Goal: Transaction & Acquisition: Obtain resource

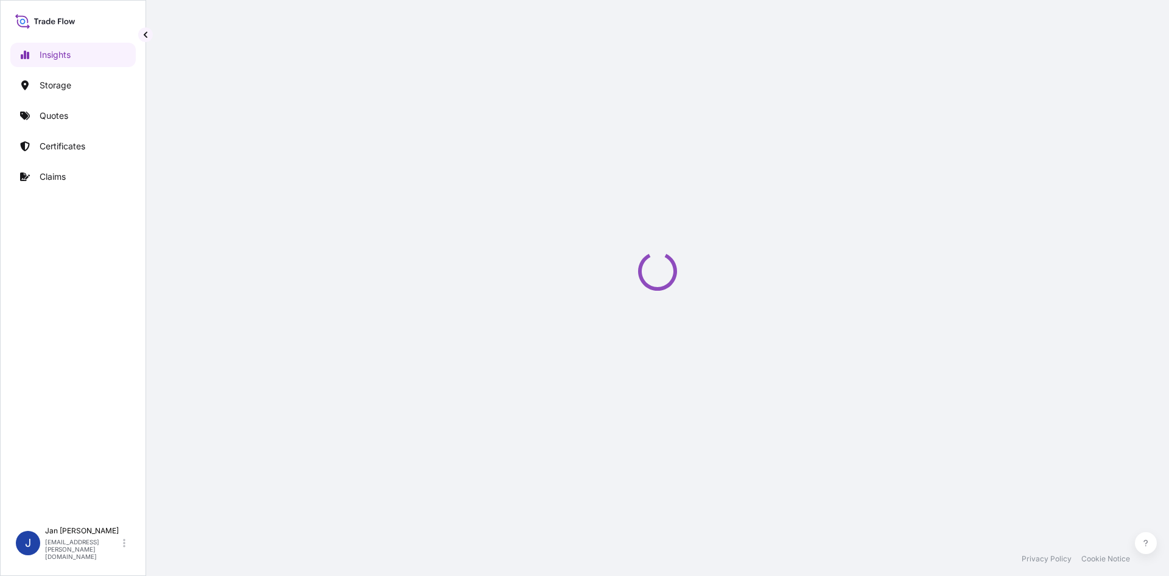
select select "2025"
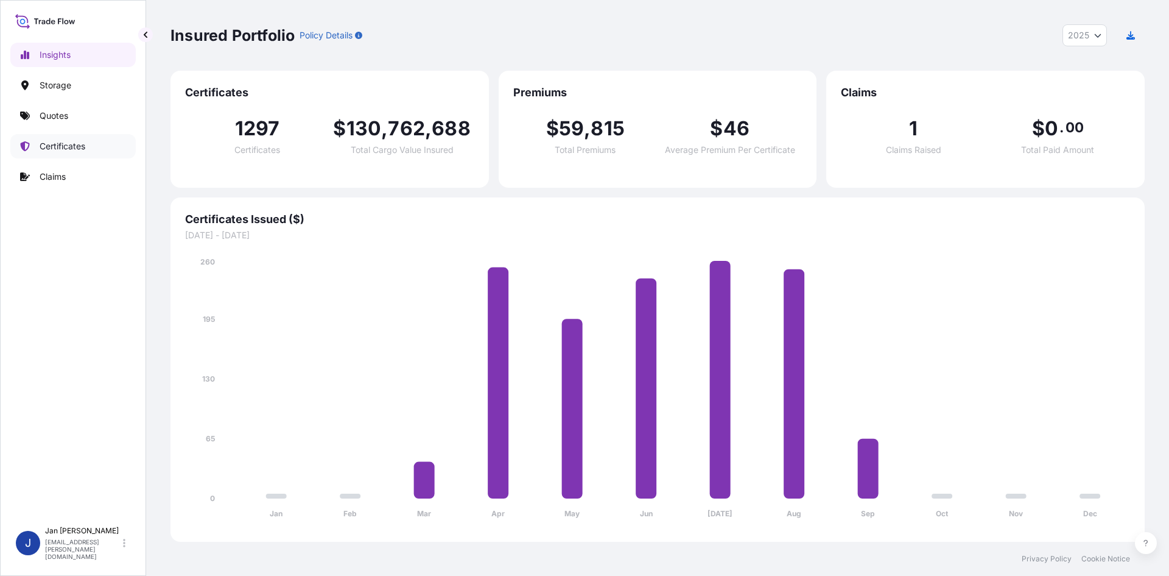
click at [52, 148] on p "Certificates" at bounding box center [63, 146] width 46 height 12
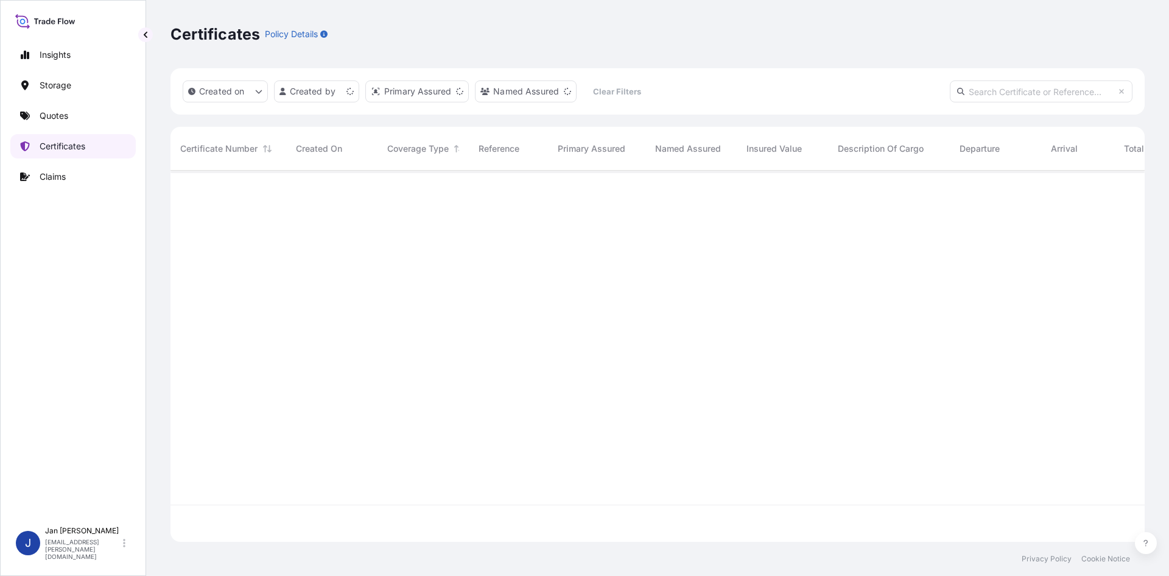
scroll to position [369, 965]
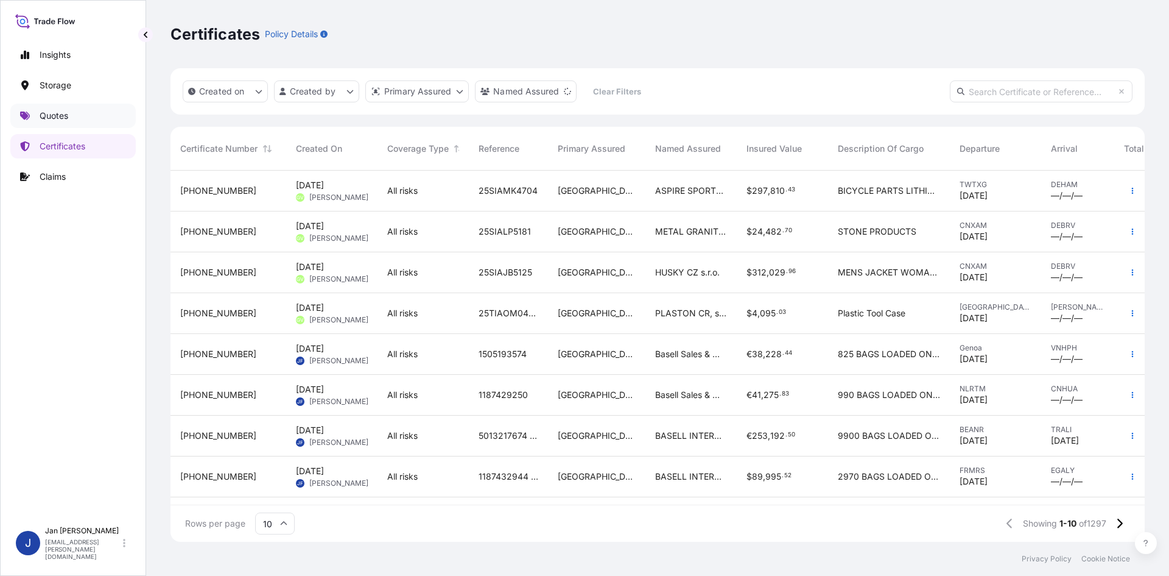
click at [46, 116] on p "Quotes" at bounding box center [54, 116] width 29 height 12
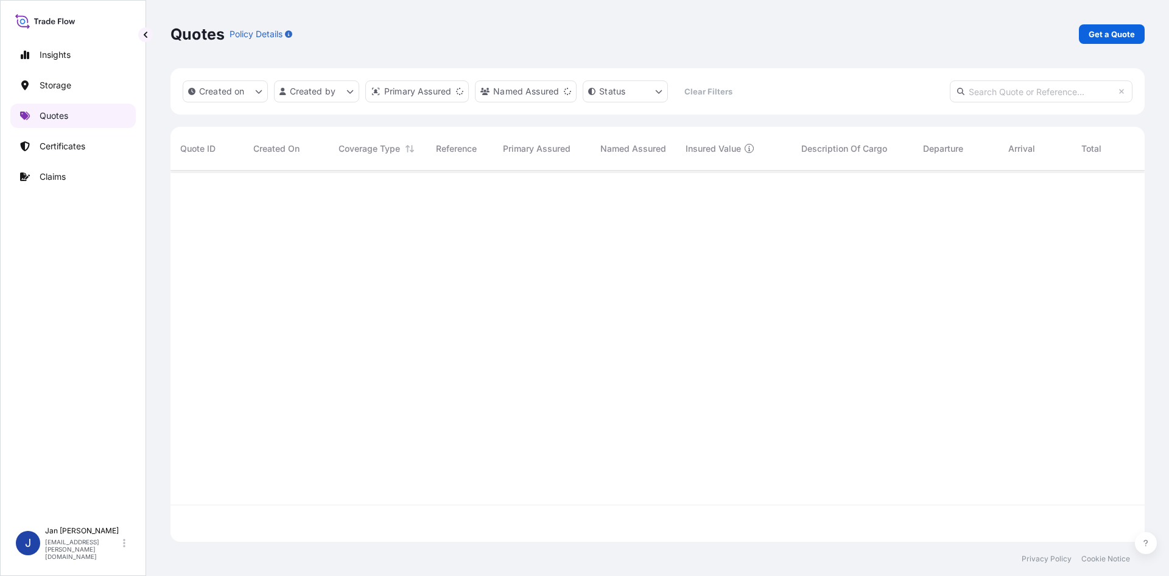
scroll to position [369, 965]
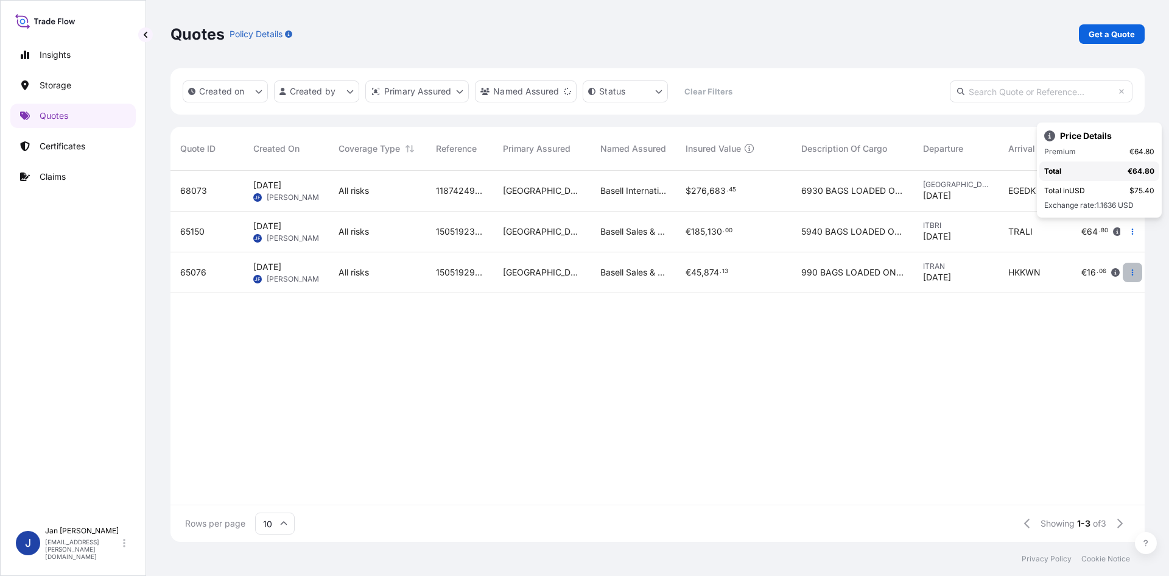
click at [1129, 269] on button "button" at bounding box center [1132, 272] width 19 height 19
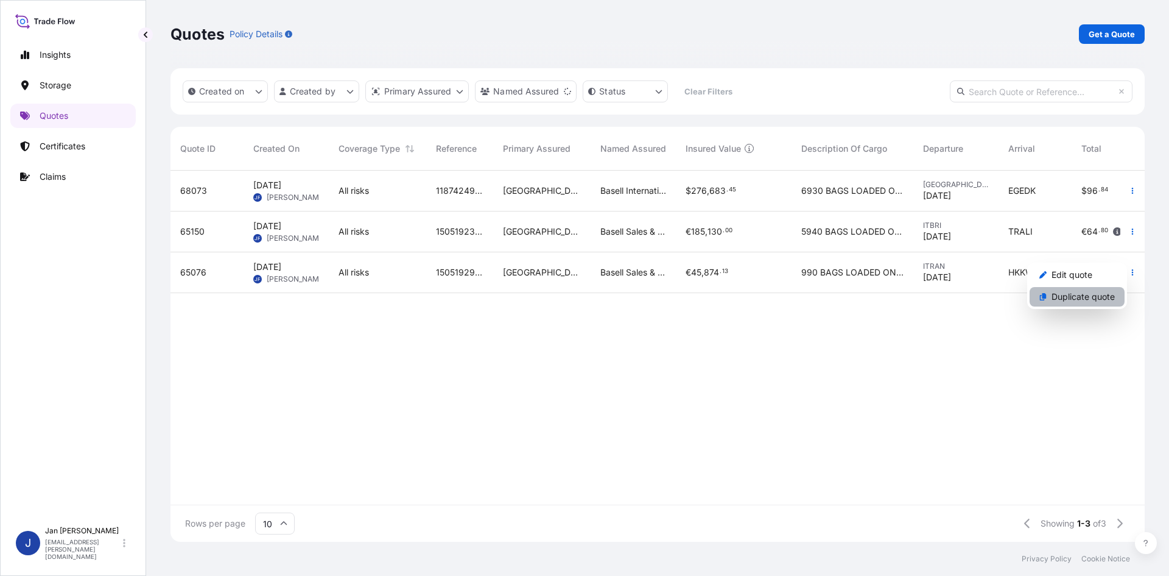
click at [1081, 292] on p "Duplicate quote" at bounding box center [1083, 297] width 63 height 12
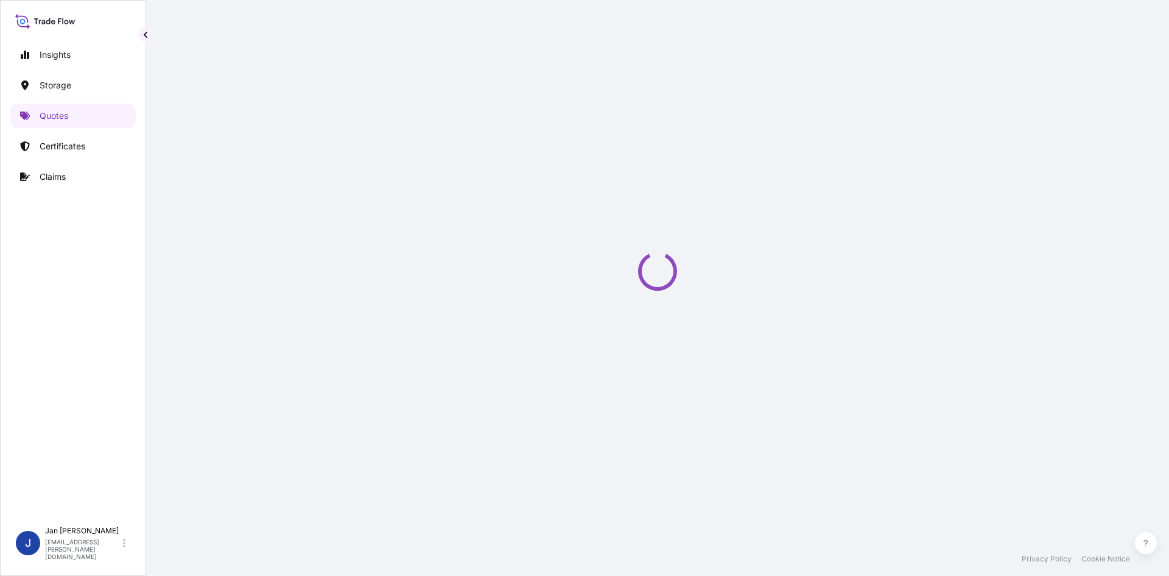
select select "Water"
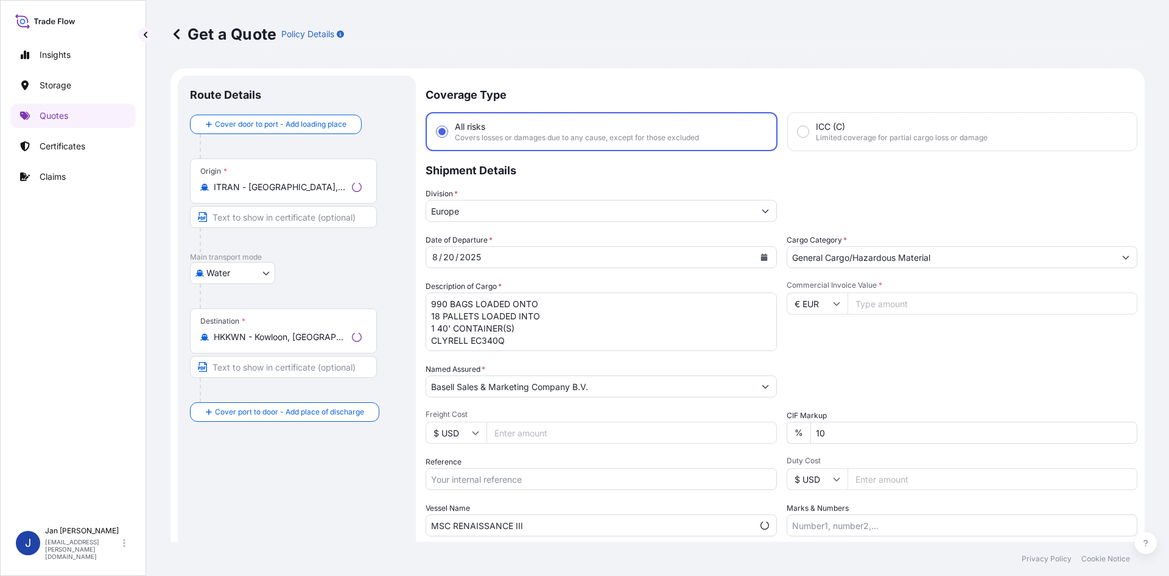
scroll to position [19, 0]
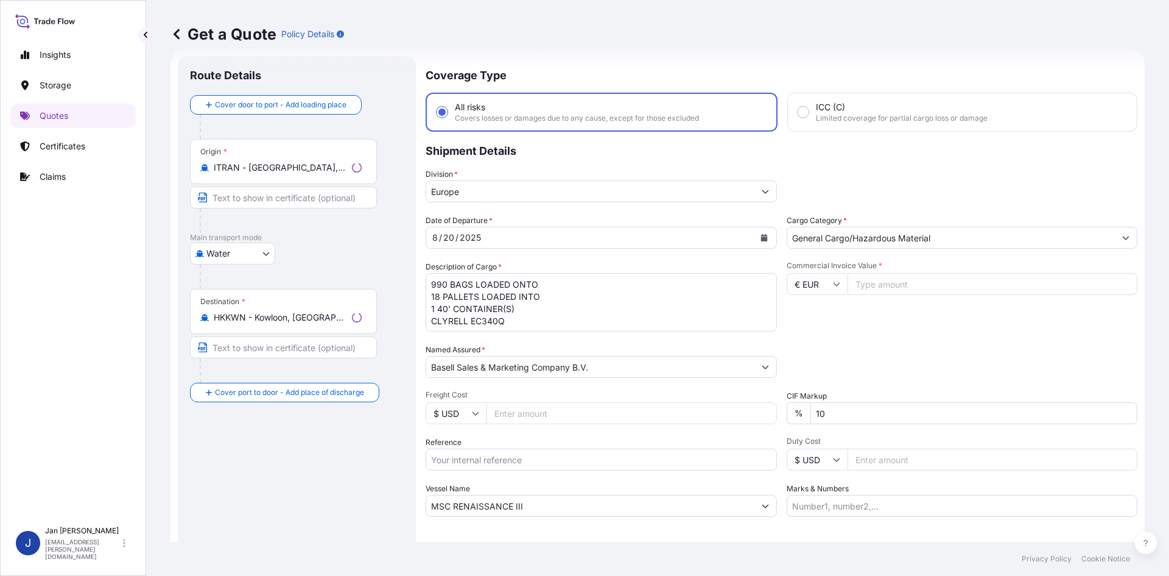
click at [492, 237] on div "[DATE]" at bounding box center [590, 238] width 328 height 22
click at [759, 238] on icon "Calendar" at bounding box center [762, 237] width 7 height 7
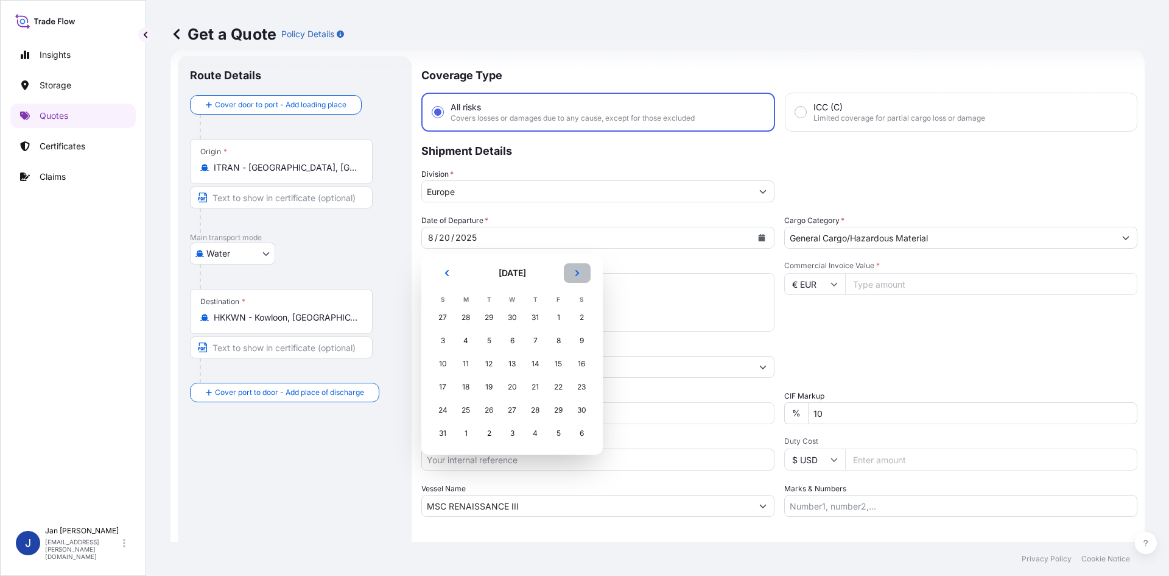
click at [577, 270] on icon "Next" at bounding box center [578, 273] width 4 height 6
click at [527, 341] on div "11" at bounding box center [535, 341] width 22 height 22
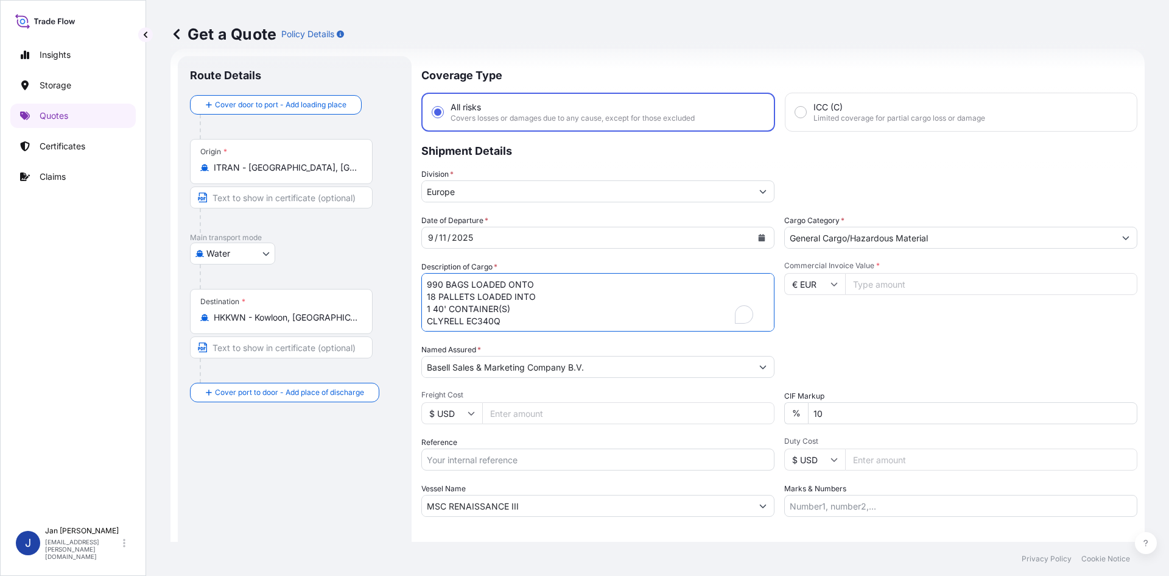
drag, startPoint x: 423, startPoint y: 303, endPoint x: 266, endPoint y: 236, distance: 170.3
click at [266, 236] on form "Route Details Cover door to port - Add loading place Place of loading Road / [G…" at bounding box center [658, 332] width 975 height 566
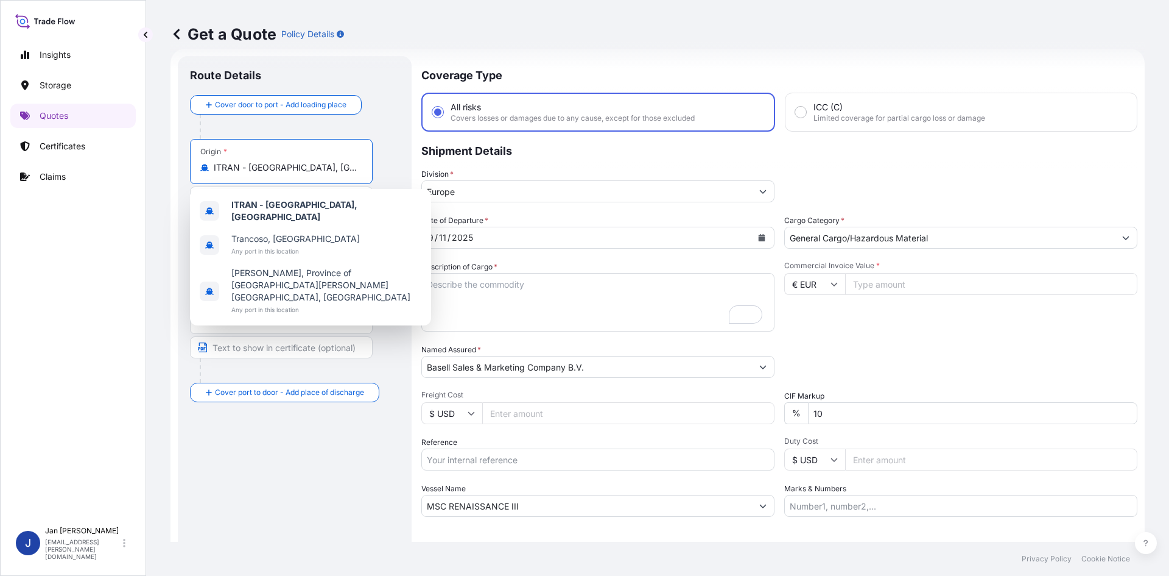
drag, startPoint x: 288, startPoint y: 170, endPoint x: 210, endPoint y: 170, distance: 77.4
click at [210, 170] on div "ITRAN - [GEOGRAPHIC_DATA], [GEOGRAPHIC_DATA]" at bounding box center [281, 167] width 162 height 12
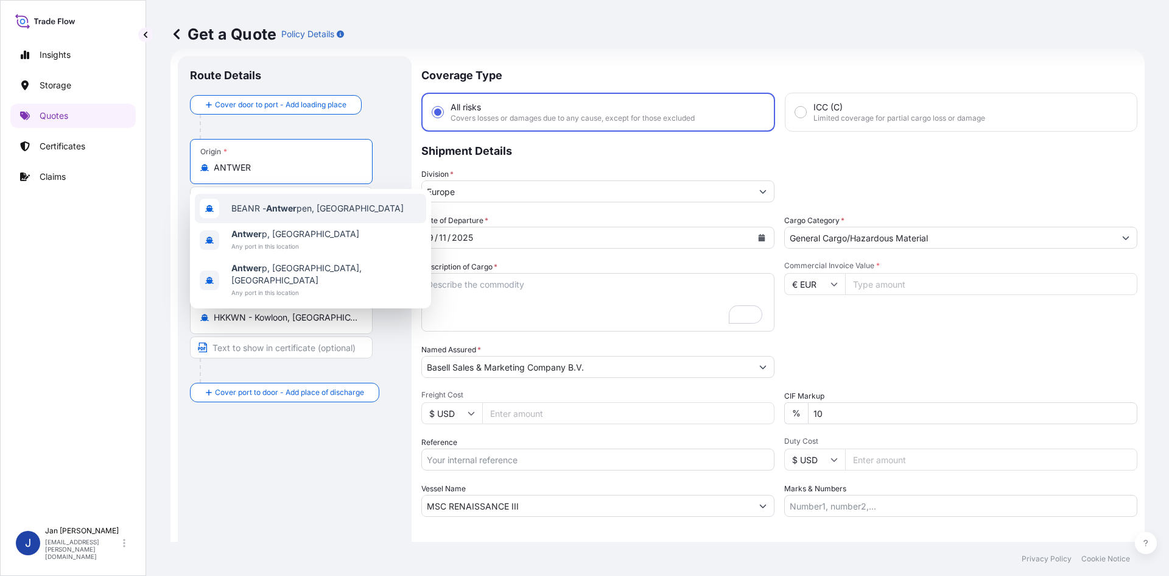
click at [267, 211] on span "BEANR - Antwer pen, [GEOGRAPHIC_DATA]" at bounding box center [317, 208] width 172 height 12
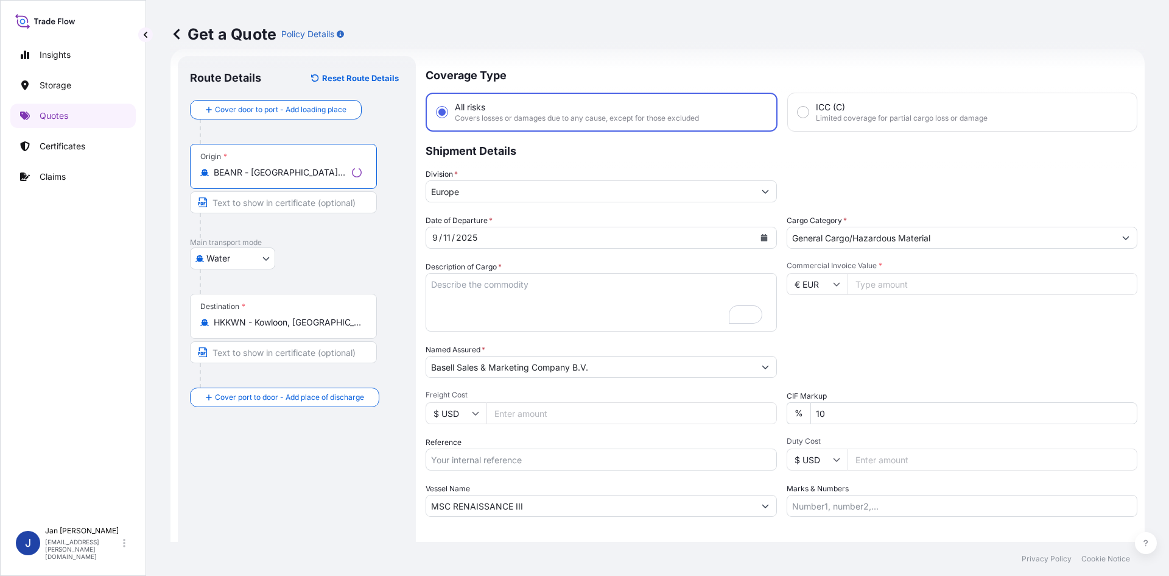
type input "BEANR - [GEOGRAPHIC_DATA], [GEOGRAPHIC_DATA]"
drag, startPoint x: 303, startPoint y: 329, endPoint x: 188, endPoint y: 328, distance: 115.7
click at [188, 328] on div "Route Details Reset Route Details Cover door to port - Add loading place Place …" at bounding box center [295, 331] width 234 height 551
click at [347, 323] on input "HKKWN - Kowloon, [GEOGRAPHIC_DATA]" at bounding box center [286, 322] width 144 height 12
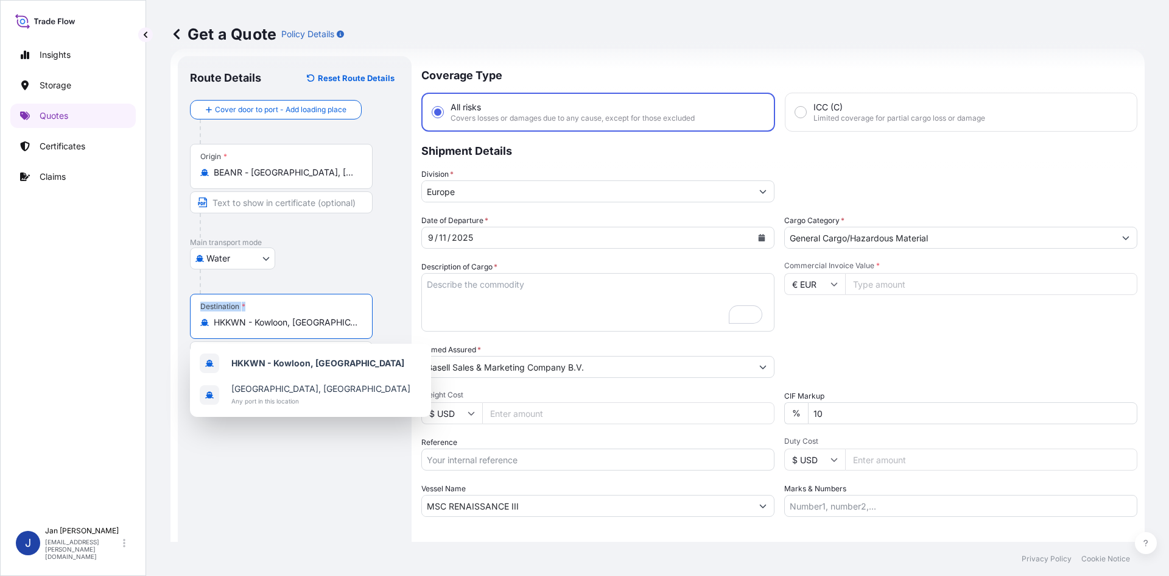
click at [347, 297] on div "Destination * HKKWN - [GEOGRAPHIC_DATA], [GEOGRAPHIC_DATA]" at bounding box center [281, 316] width 183 height 45
click at [347, 316] on input "HKKWN - Kowloon, [GEOGRAPHIC_DATA]" at bounding box center [286, 322] width 144 height 12
drag, startPoint x: 347, startPoint y: 326, endPoint x: 222, endPoint y: 323, distance: 124.9
click at [222, 323] on input "HKKWN - Kowloon, [GEOGRAPHIC_DATA]" at bounding box center [286, 322] width 144 height 12
type input "H"
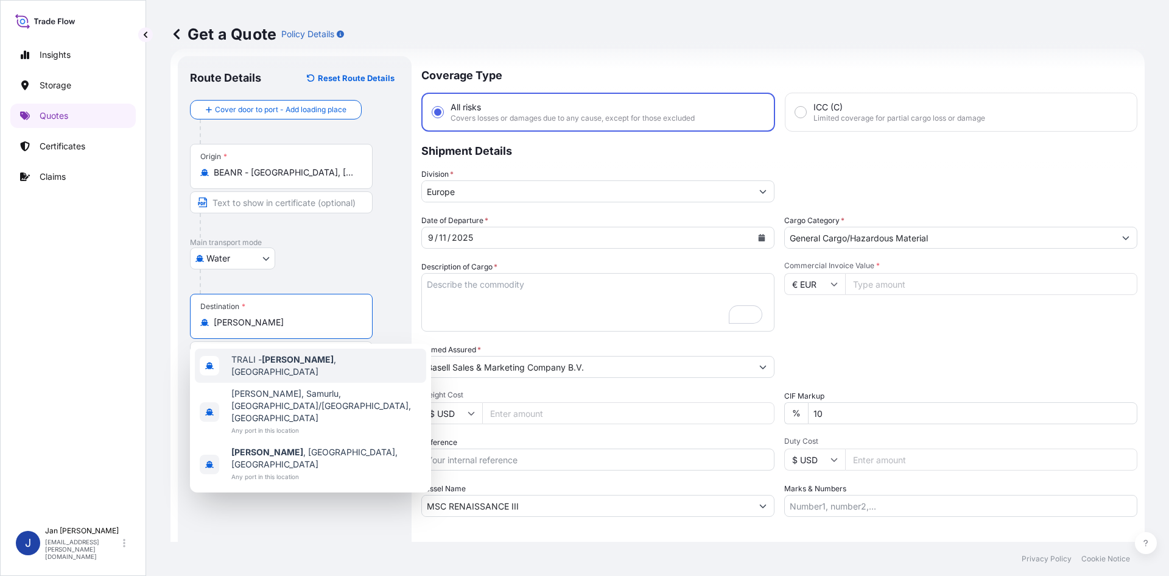
click at [258, 365] on span "[PERSON_NAME][GEOGRAPHIC_DATA] , [GEOGRAPHIC_DATA]" at bounding box center [326, 365] width 190 height 24
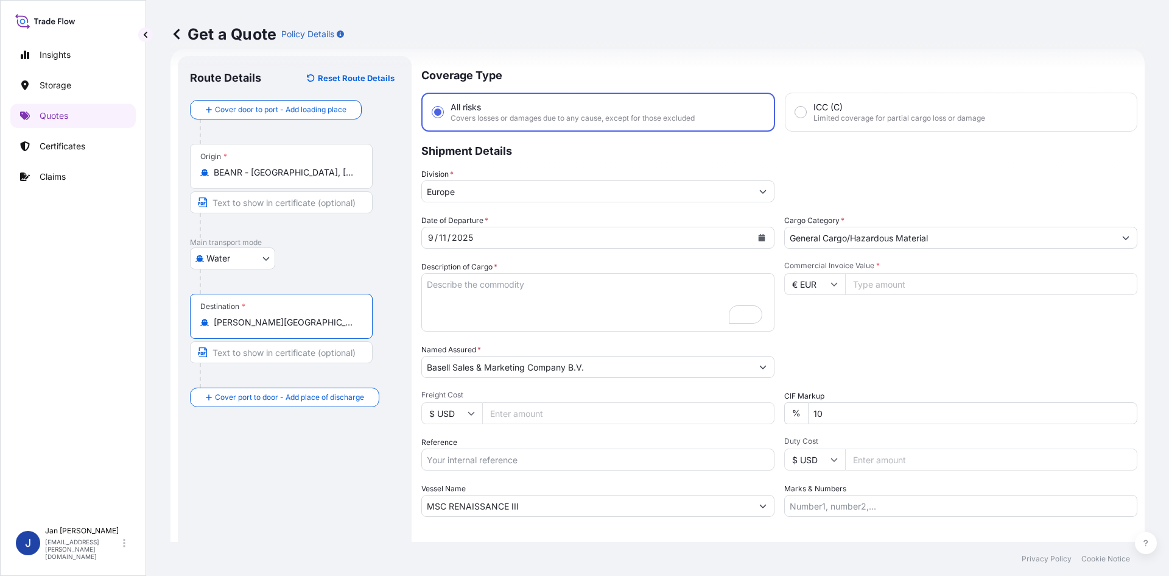
type input "[PERSON_NAME][GEOGRAPHIC_DATA], [GEOGRAPHIC_DATA]"
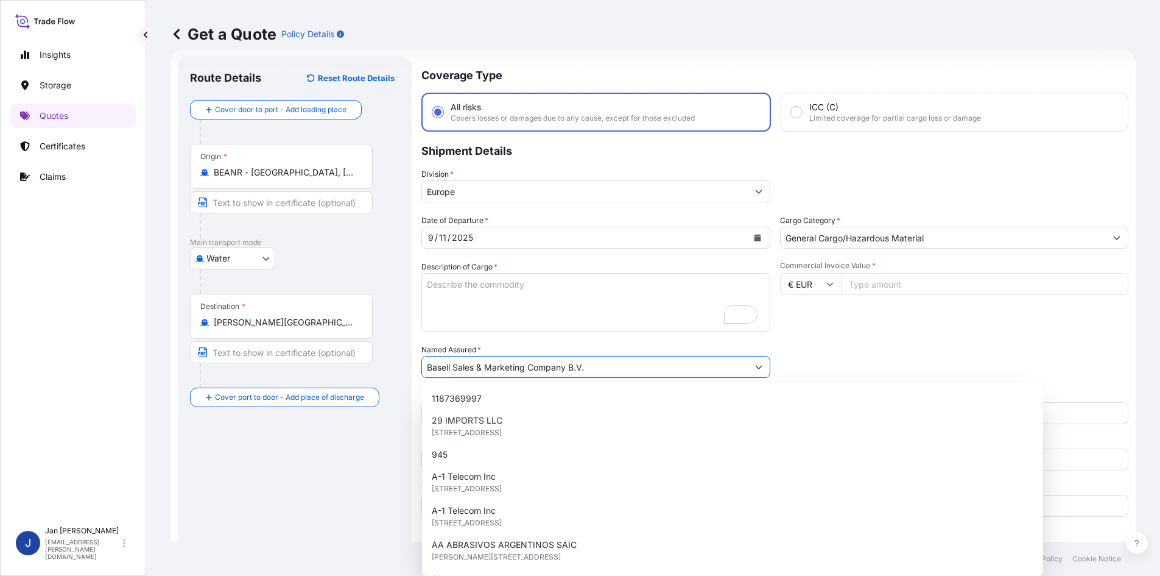
drag, startPoint x: 407, startPoint y: 362, endPoint x: 305, endPoint y: 359, distance: 102.4
click at [305, 359] on form "Route Details Reset Route Details Cover door to port - Add loading place Place …" at bounding box center [653, 332] width 965 height 566
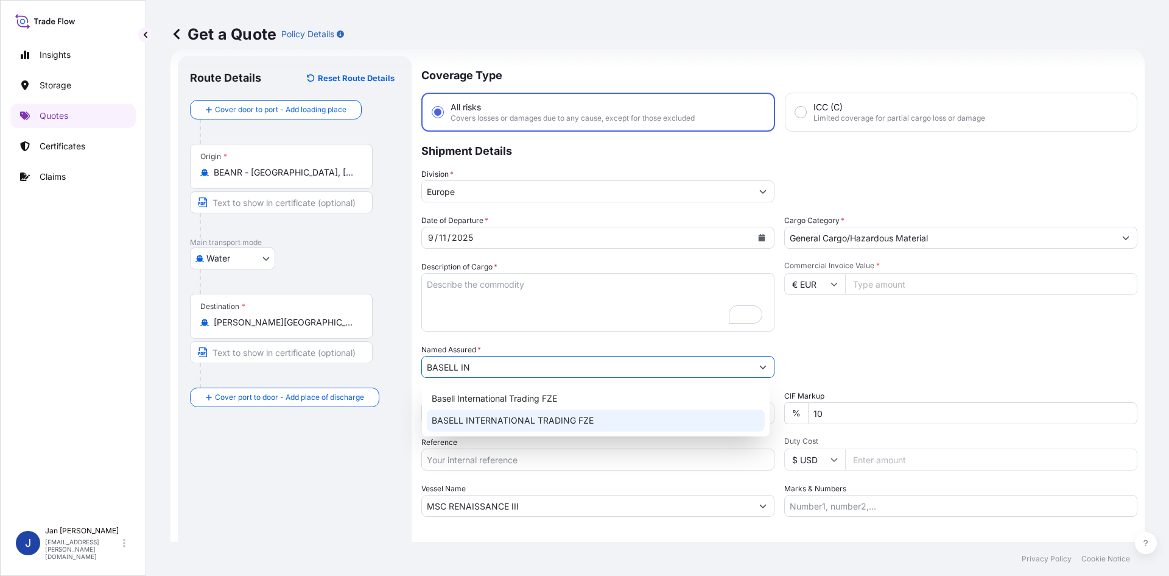
click at [495, 422] on span "BASELL INTERNATIONAL TRADING FZE" at bounding box center [513, 420] width 162 height 12
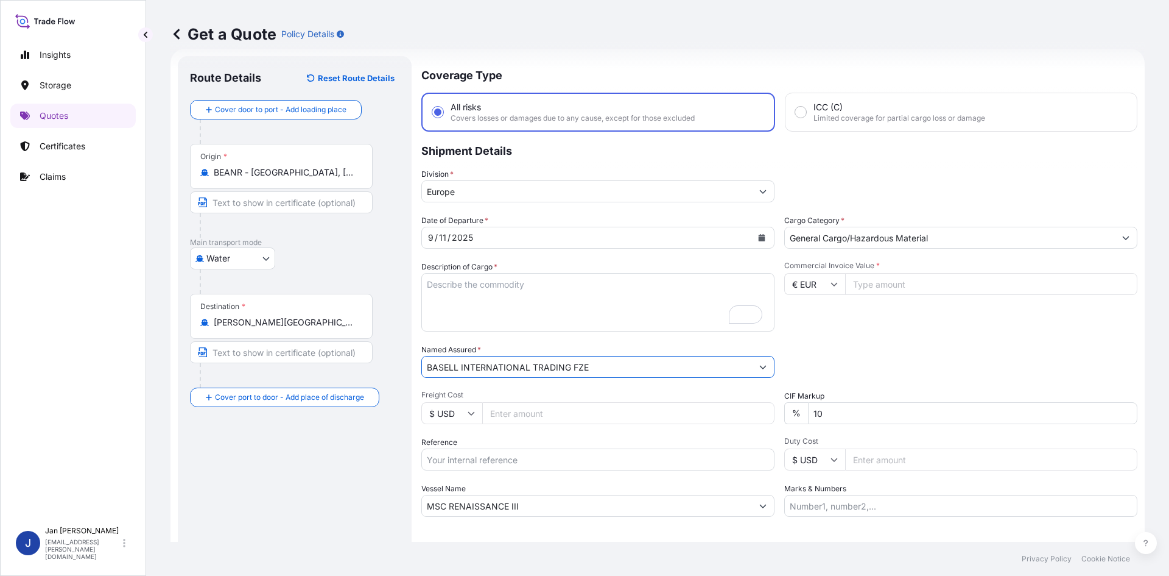
type input "BASELL INTERNATIONAL TRADING FZE"
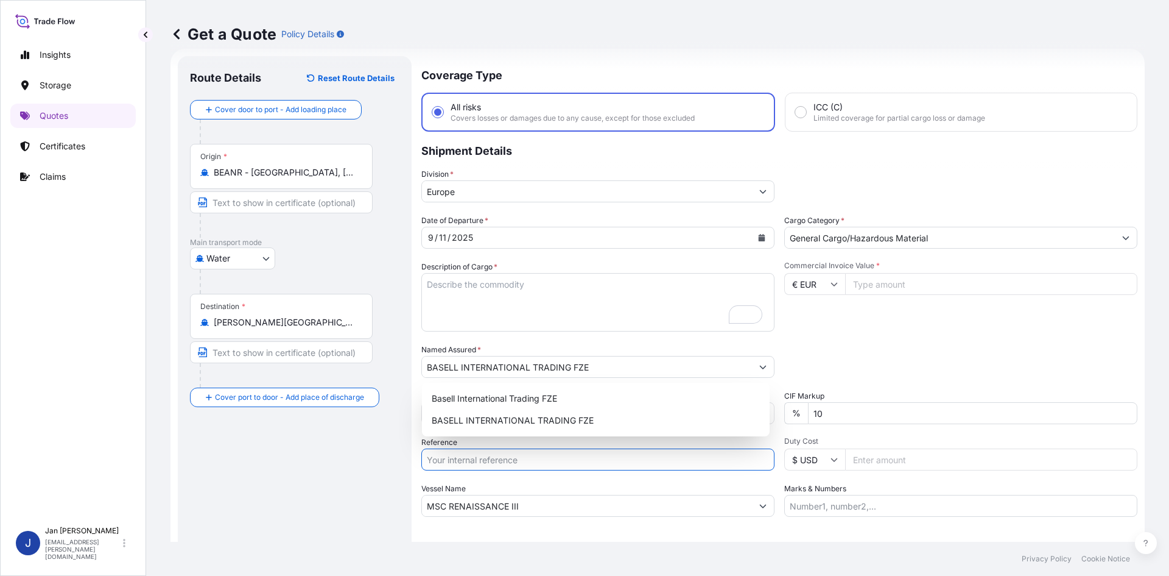
click at [439, 464] on input "Reference" at bounding box center [598, 459] width 353 height 22
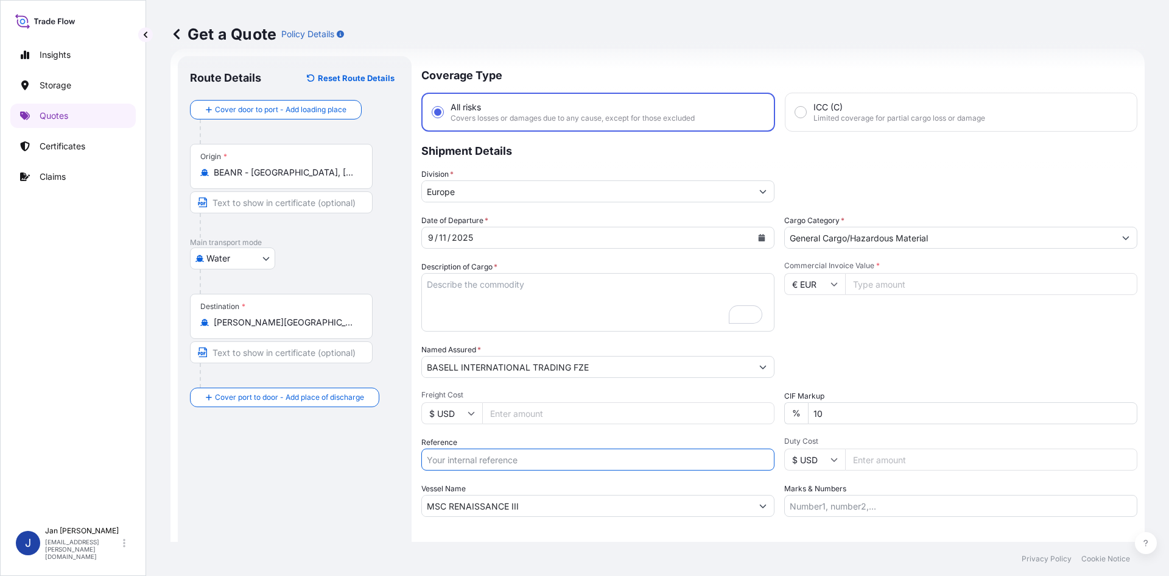
paste input "5013212971 304251519"
paste input "1187429301"
type input "5013212971 304251519 1187429301"
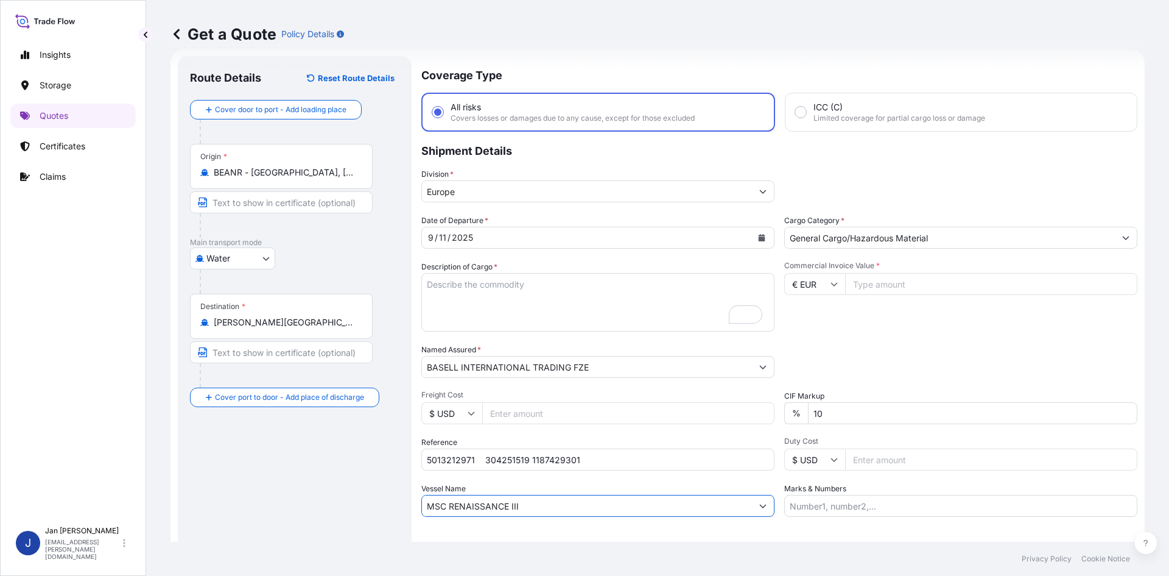
drag, startPoint x: 528, startPoint y: 509, endPoint x: 245, endPoint y: 495, distance: 282.9
click at [245, 495] on form "Route Details Reset Route Details Cover door to port - Add loading place Place …" at bounding box center [658, 332] width 975 height 566
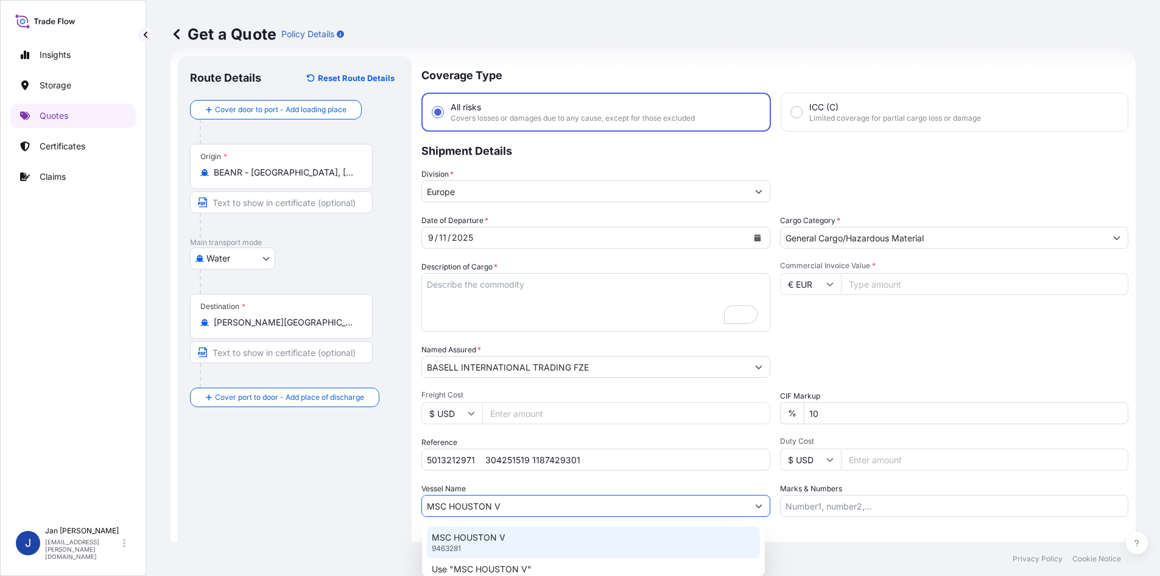
click at [509, 532] on div "MSC HOUSTON V 9463281" at bounding box center [593, 542] width 333 height 32
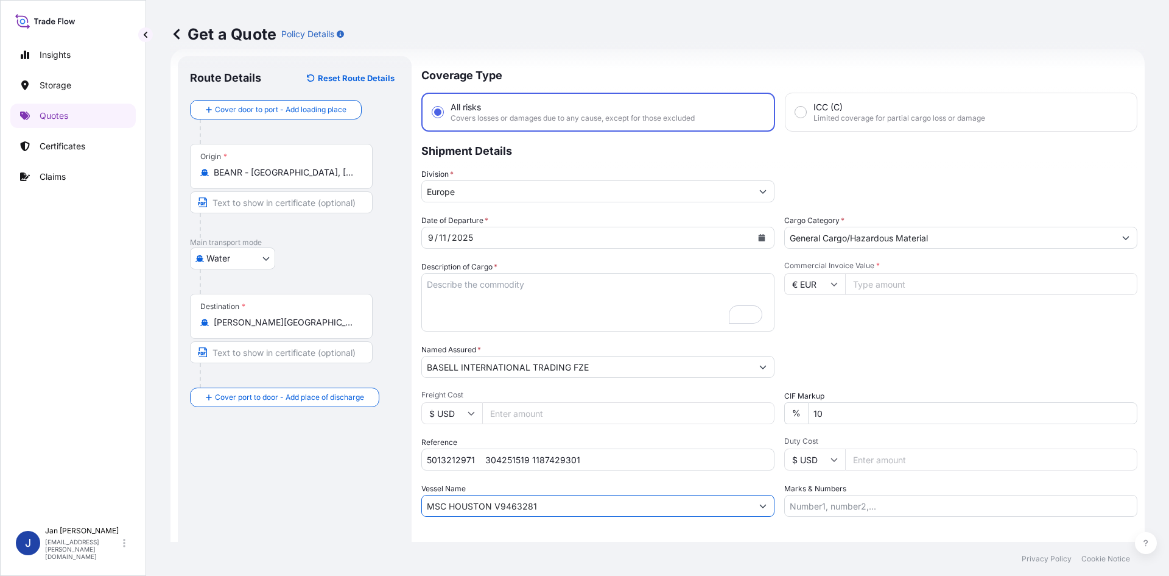
click at [568, 510] on input "MSC HOUSTON V9463281" at bounding box center [587, 506] width 330 height 22
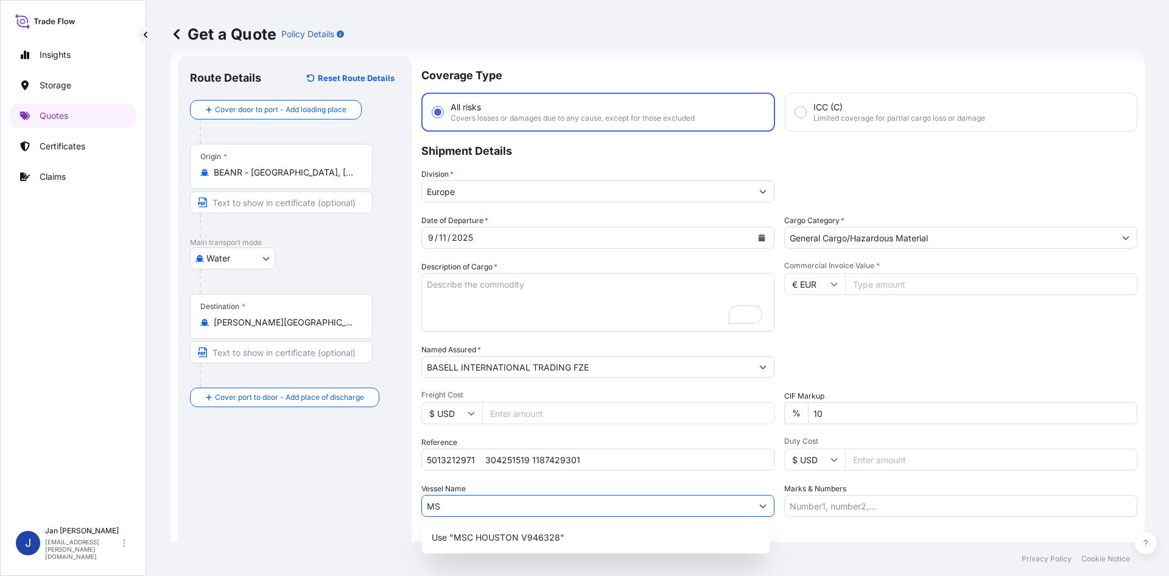
type input "M"
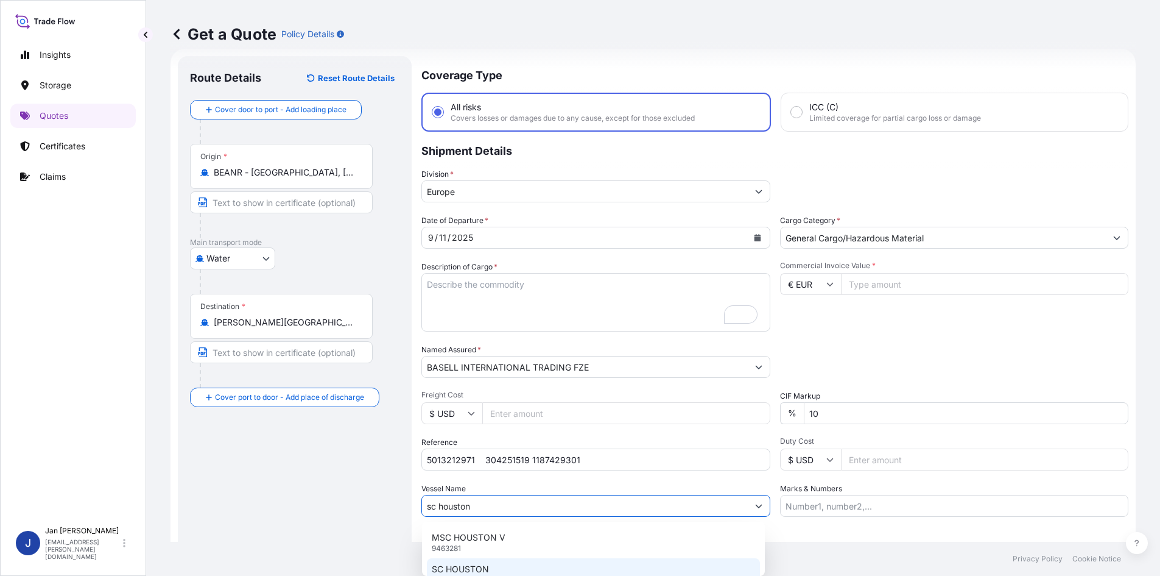
click at [492, 563] on div "SC HOUSTON 9445904" at bounding box center [593, 574] width 333 height 32
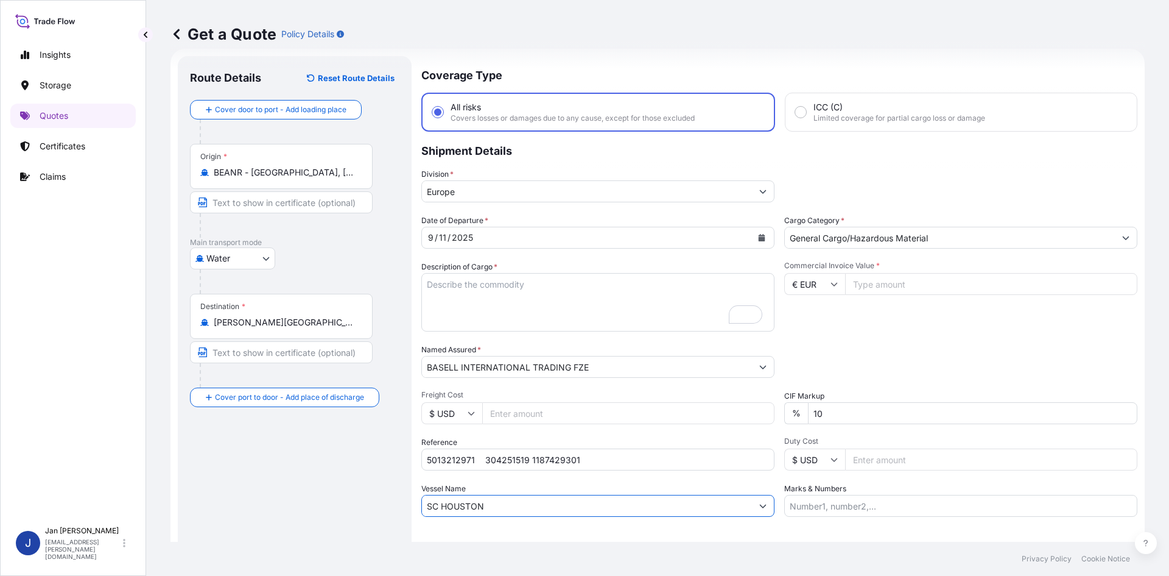
type input "SC HOUSTON"
click at [870, 284] on input "Commercial Invoice Value *" at bounding box center [991, 284] width 292 height 22
type input "313830"
click at [884, 356] on div "Packing Category Type to search a container mode Please select a primary mode o…" at bounding box center [961, 361] width 353 height 34
click at [563, 284] on textarea "990 BAGS LOADED ONTO 18 PALLETS LOADED INTO 1 40' CONTAINER(S) CLYRELL EC340Q" at bounding box center [598, 302] width 353 height 58
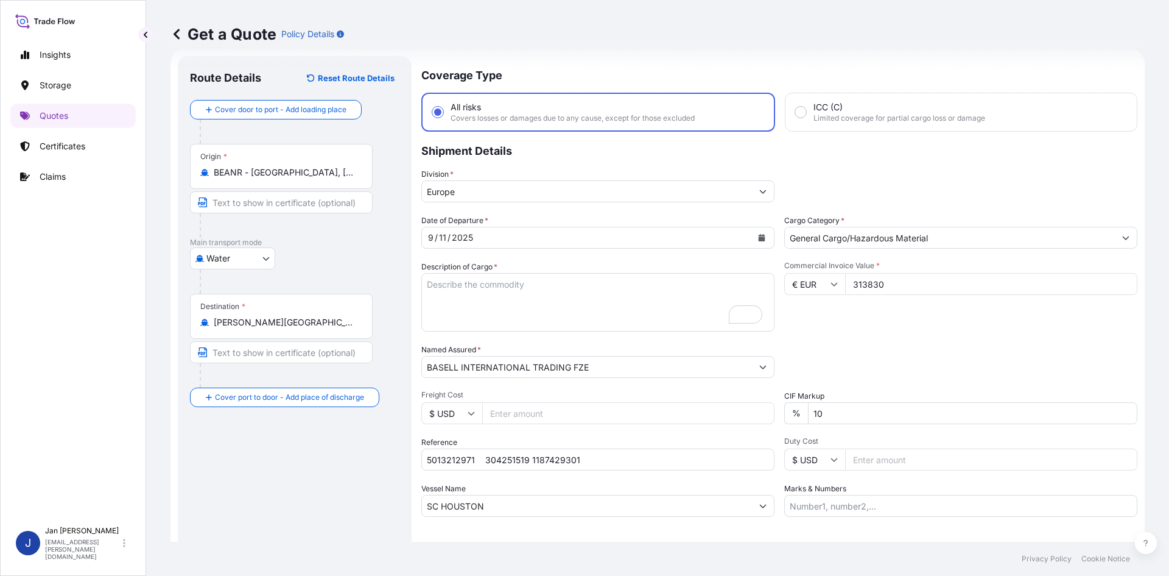
paste textarea "BAGS LOADED ONTO 144 PALLETS LOADED INTO 8 40' HIGH CUBE CONTAINER ADSYL 5 C 30…"
click at [426, 281] on textarea "990 BAGS LOADED ONTO 18 PALLETS LOADED INTO 1 40' CONTAINER(S) CLYRELL EC340Q" at bounding box center [598, 302] width 353 height 58
type textarea "7920 BAGS LOADED ONTO 144 PALLETS LOADED INTO 8 40' HIGH CUBE CONTAINER ADSYL 5…"
click at [859, 503] on input "Marks & Numbers" at bounding box center [961, 506] width 353 height 22
paste input "POLIBAK/ [GEOGRAPHIC_DATA]"
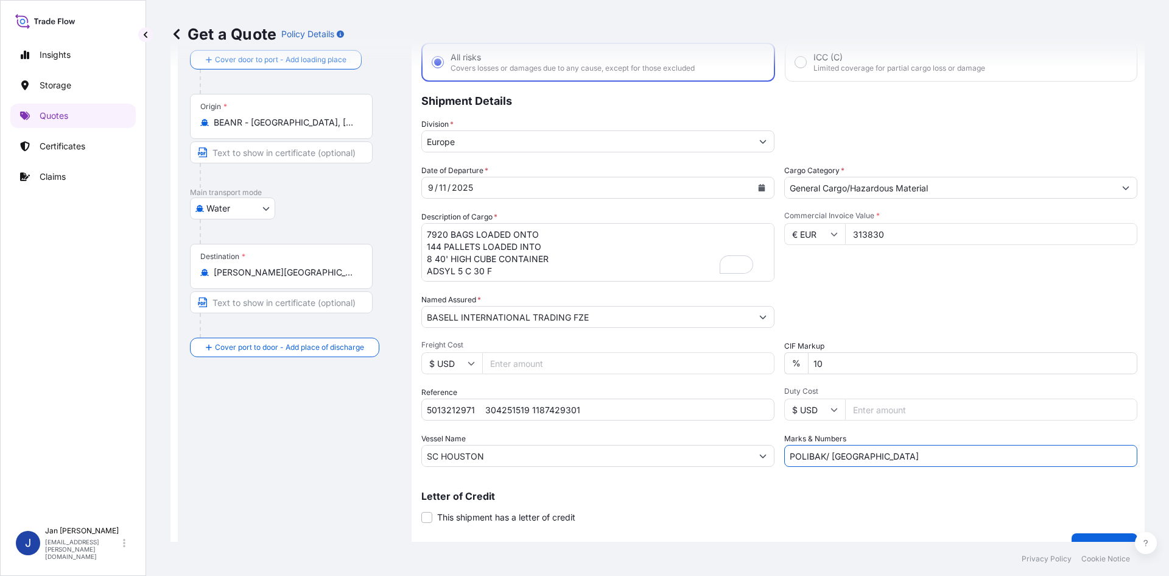
scroll to position [80, 0]
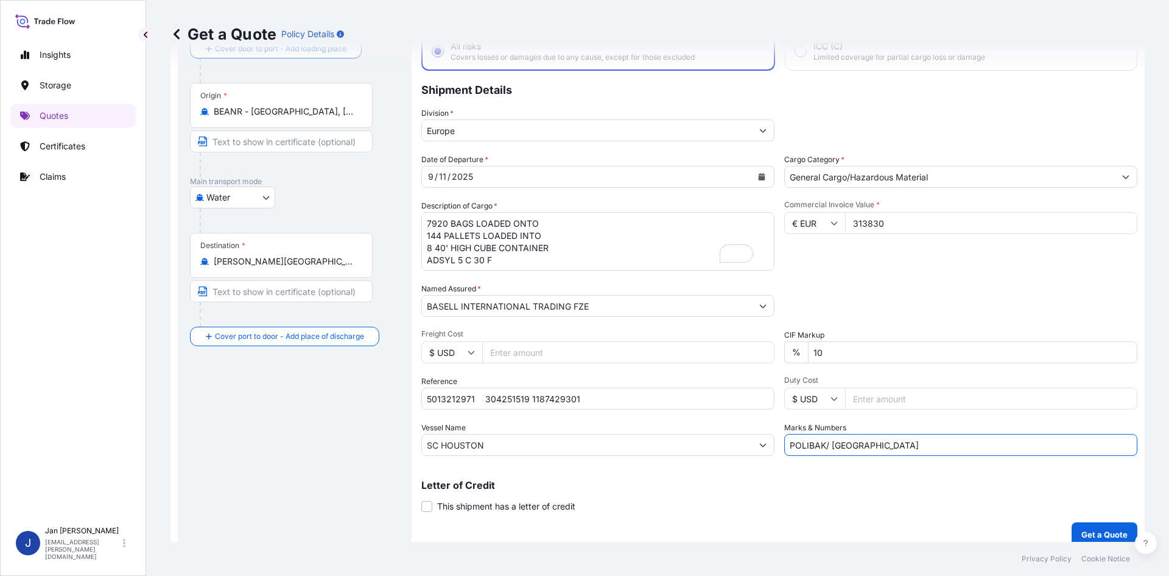
type input "POLIBAK/ [GEOGRAPHIC_DATA]"
click at [1095, 529] on p "Get a Quote" at bounding box center [1105, 534] width 46 height 12
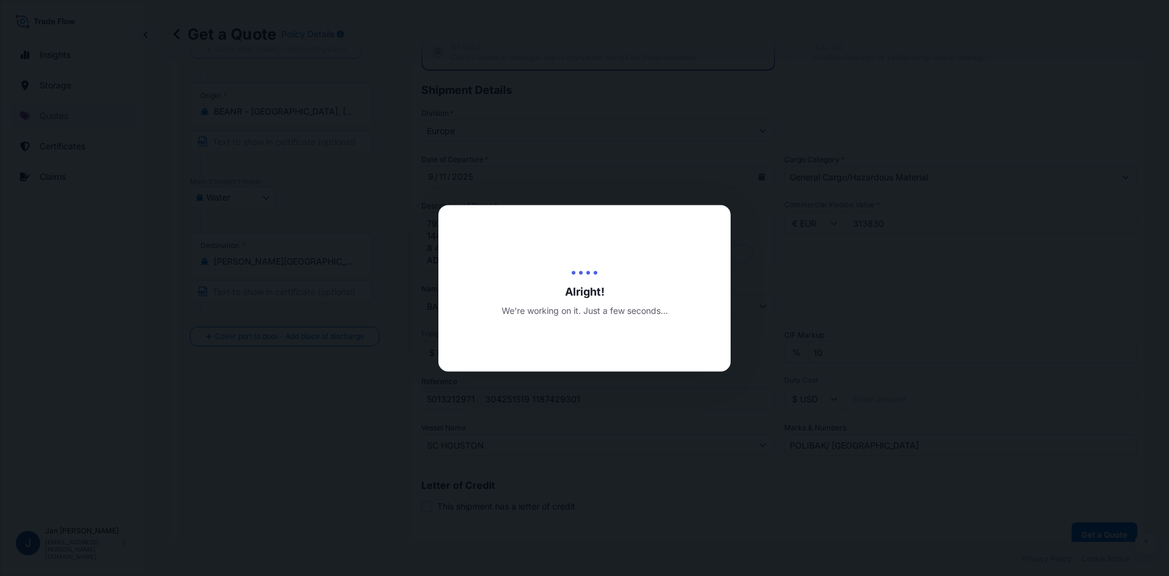
select select "Water"
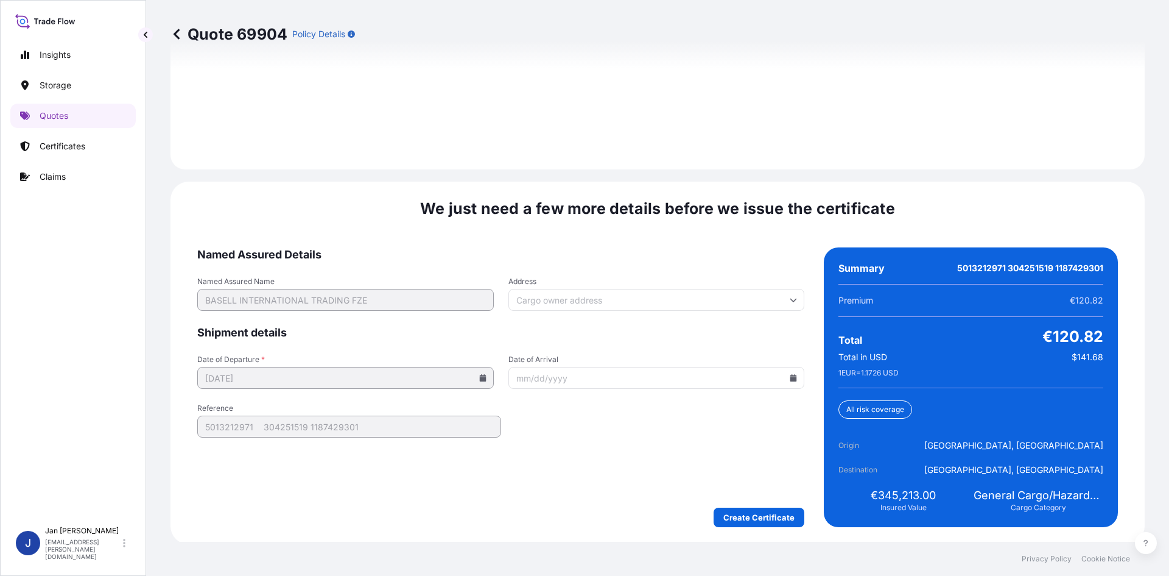
scroll to position [1748, 0]
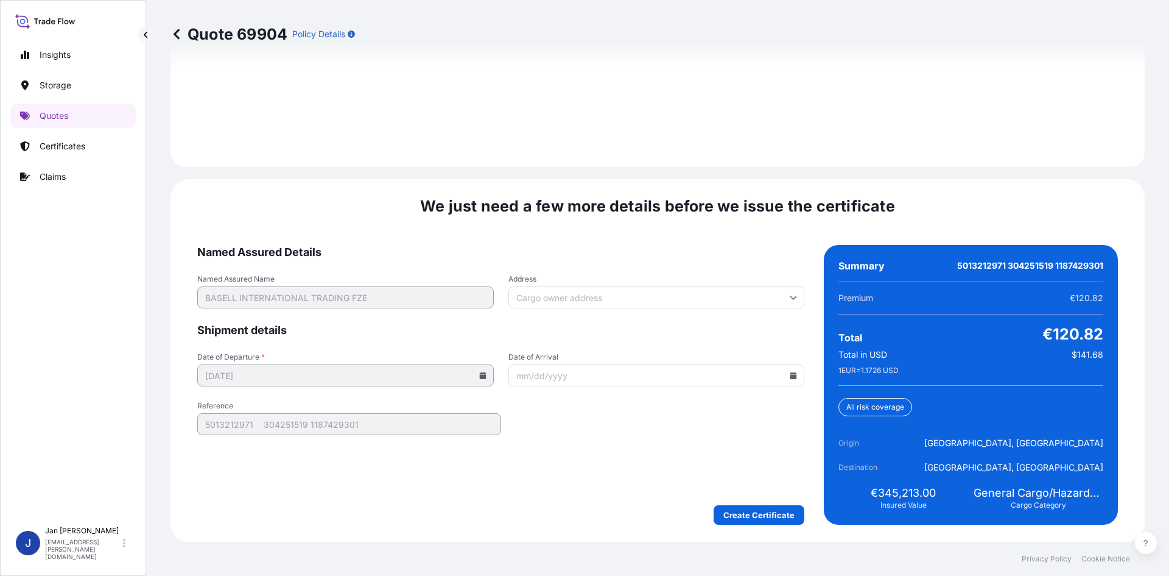
click at [786, 369] on input "Date of Arrival" at bounding box center [657, 375] width 297 height 22
click at [783, 375] on input "Date of Arrival" at bounding box center [657, 375] width 297 height 22
click at [791, 378] on icon at bounding box center [794, 375] width 7 height 7
click at [705, 288] on button "27" at bounding box center [708, 289] width 19 height 19
type input "[DATE]"
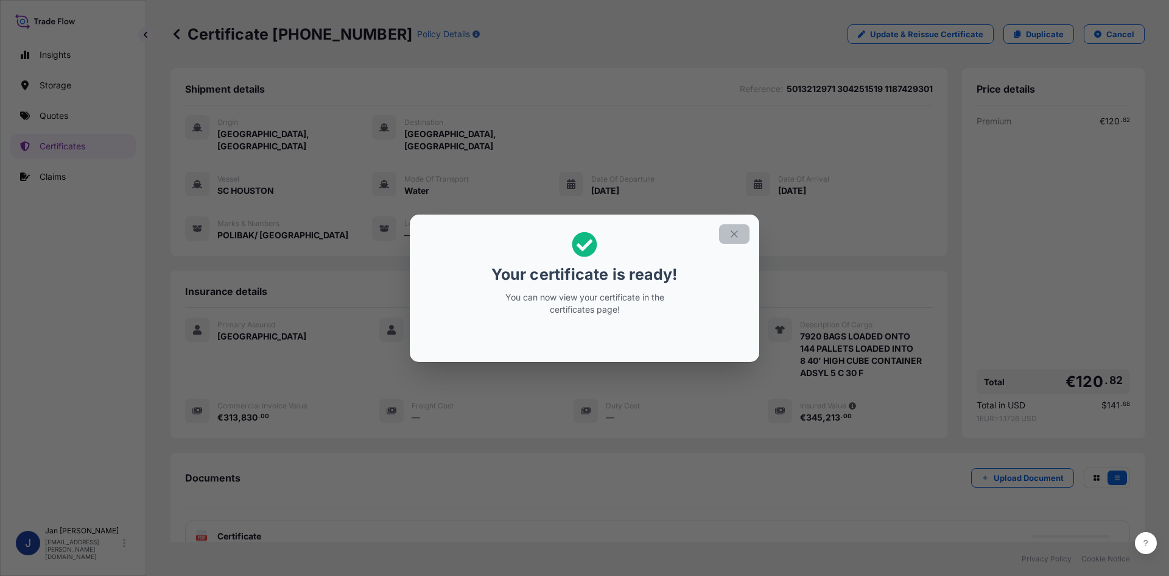
click at [743, 236] on button "button" at bounding box center [734, 233] width 30 height 19
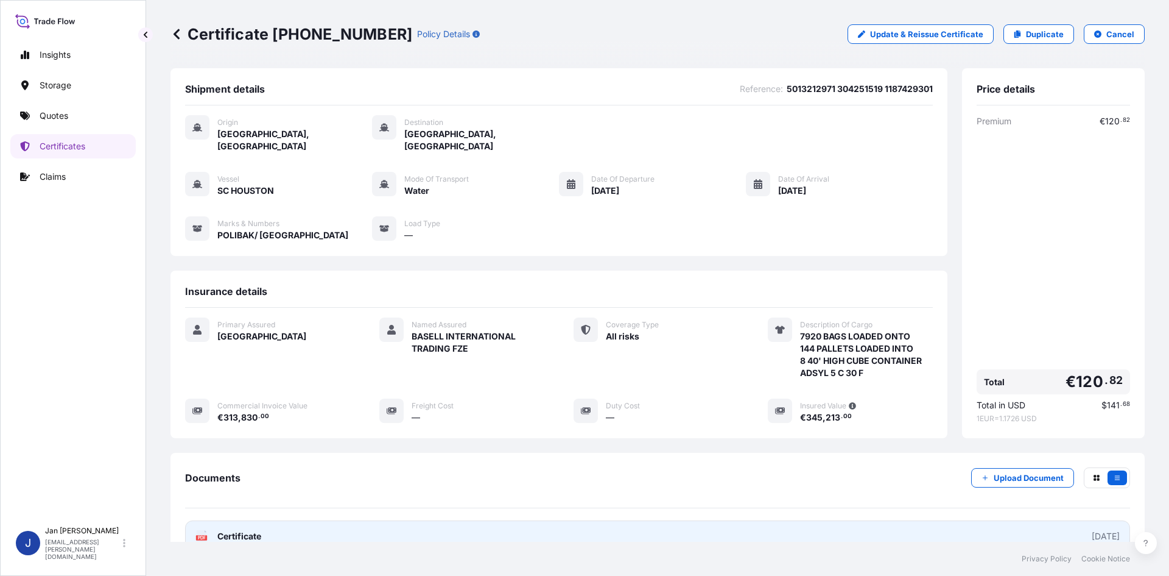
click at [203, 530] on icon at bounding box center [202, 536] width 10 height 12
